Goal: Ask a question

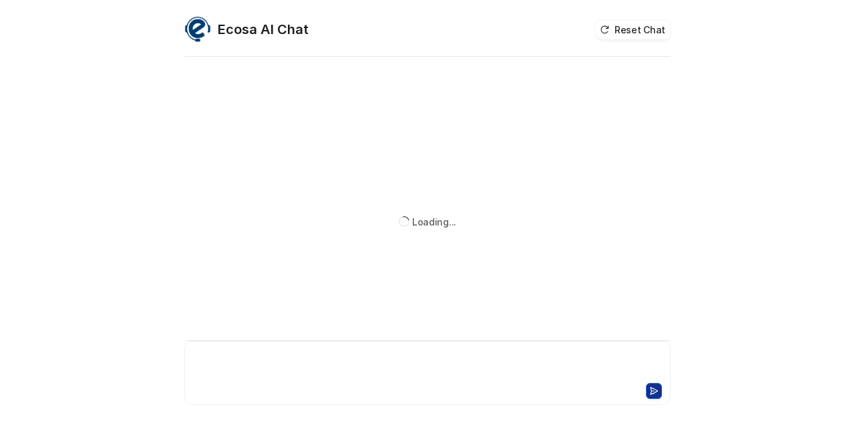
click at [220, 367] on div at bounding box center [428, 365] width 480 height 31
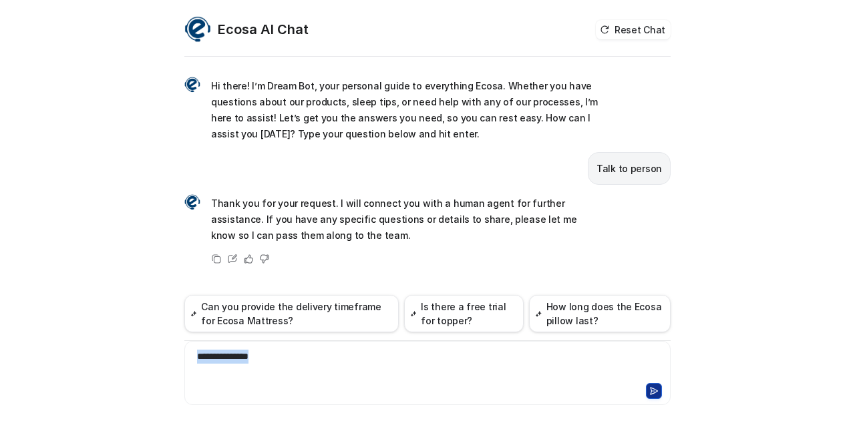
drag, startPoint x: 277, startPoint y: 377, endPoint x: 168, endPoint y: 351, distance: 111.9
click at [168, 351] on div "**********" at bounding box center [427, 210] width 855 height 421
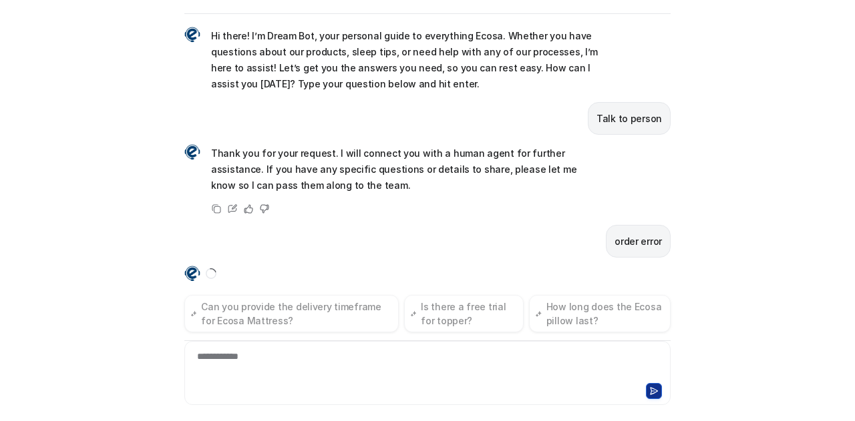
scroll to position [29, 0]
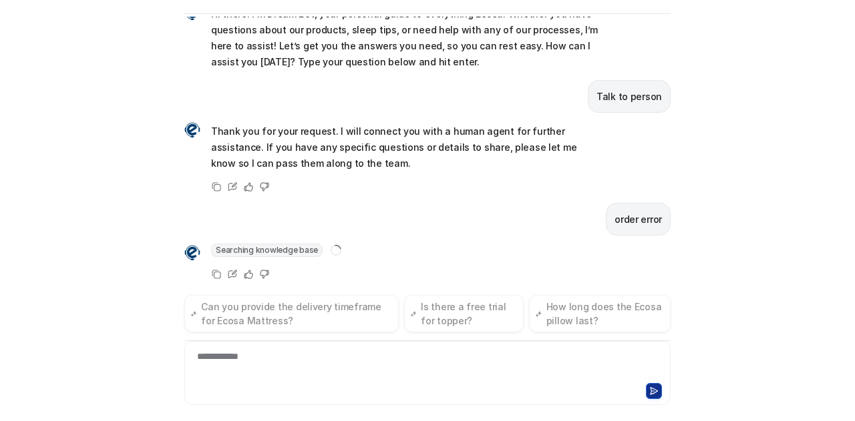
click at [91, 184] on div "**********" at bounding box center [427, 210] width 855 height 421
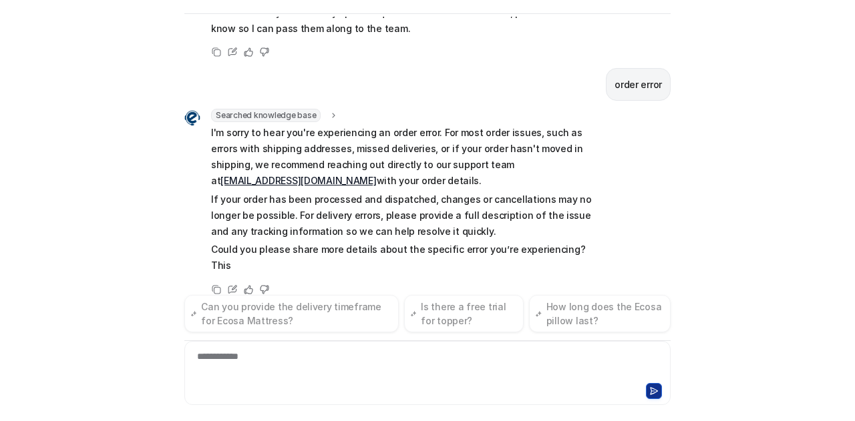
scroll to position [180, 0]
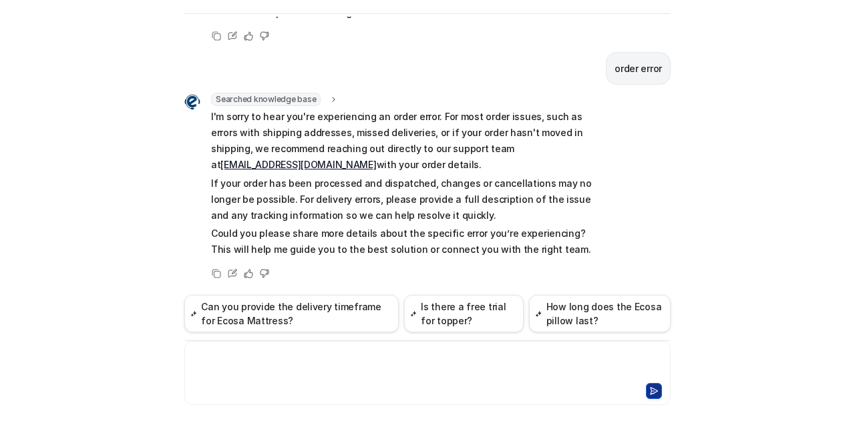
click at [275, 355] on div at bounding box center [428, 365] width 480 height 31
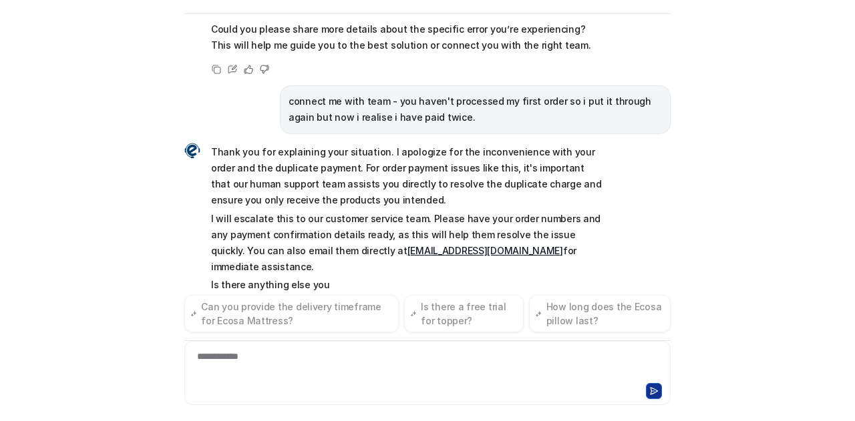
scroll to position [403, 0]
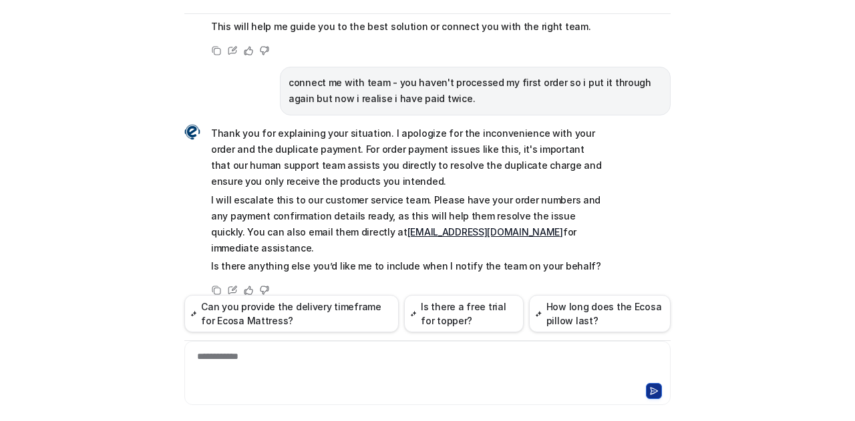
click at [291, 368] on div "**********" at bounding box center [428, 365] width 480 height 31
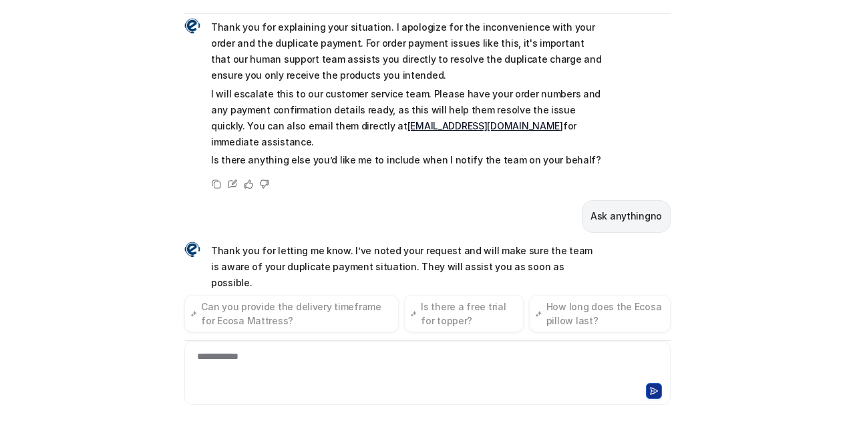
scroll to position [528, 0]
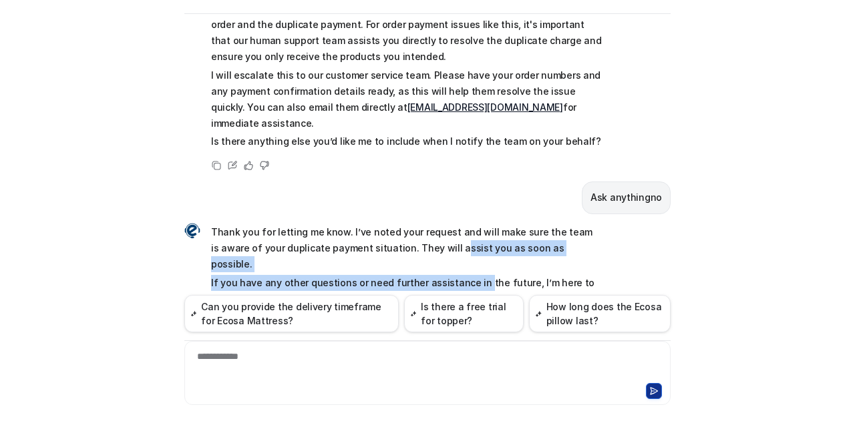
drag, startPoint x: 406, startPoint y: 234, endPoint x: 469, endPoint y: 244, distance: 63.5
click at [469, 244] on span "Thank you for letting me know. I’ve noted your request and will make sure the t…" at bounding box center [406, 265] width 391 height 83
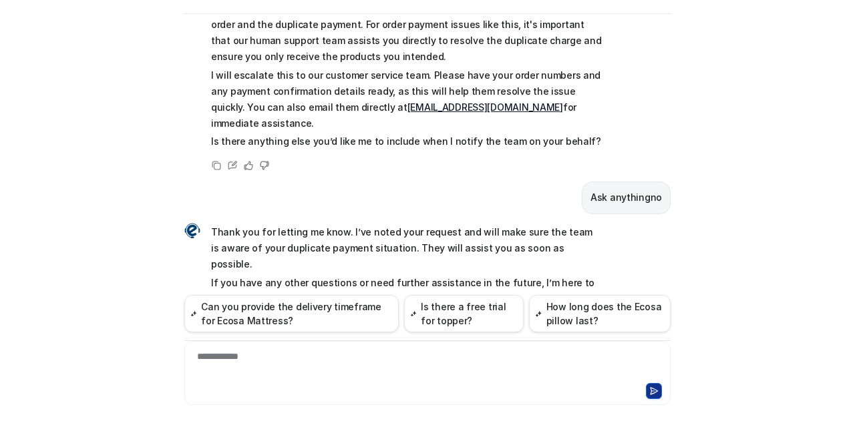
click at [470, 275] on p "If you have any other questions or need further assistance in the future, I’m h…" at bounding box center [406, 291] width 391 height 32
click at [715, 316] on div "Ecosa AI Chat Reset Chat Hi there! I’m Dream Bot, your personal guide to everyt…" at bounding box center [427, 210] width 855 height 421
click at [204, 358] on div at bounding box center [428, 365] width 480 height 31
click at [244, 318] on icon at bounding box center [248, 322] width 9 height 9
click at [244, 319] on icon at bounding box center [248, 323] width 8 height 8
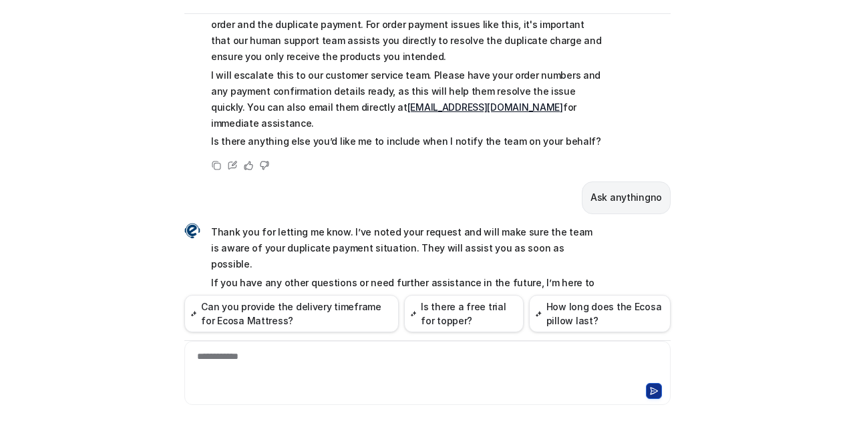
click at [538, 201] on div "Hi there! I’m Dream Bot, your personal guide to everything Ecosa. Whether you h…" at bounding box center [427, 156] width 486 height 279
click at [502, 275] on p "If you have any other questions or need further assistance in the future, I’m h…" at bounding box center [406, 291] width 391 height 32
